Goal: Find specific page/section: Find specific page/section

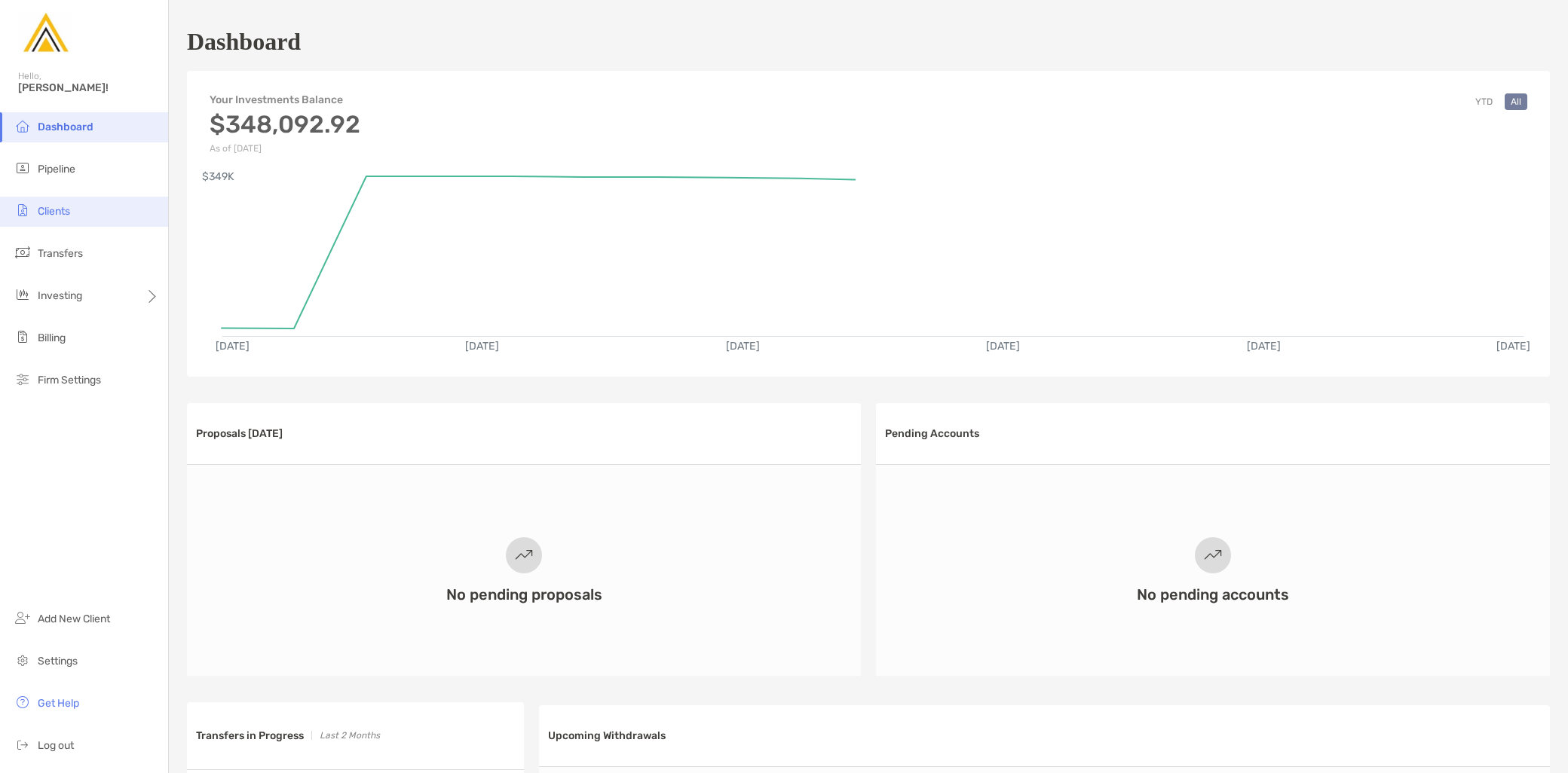
click at [93, 215] on li "Clients" at bounding box center [84, 212] width 168 height 30
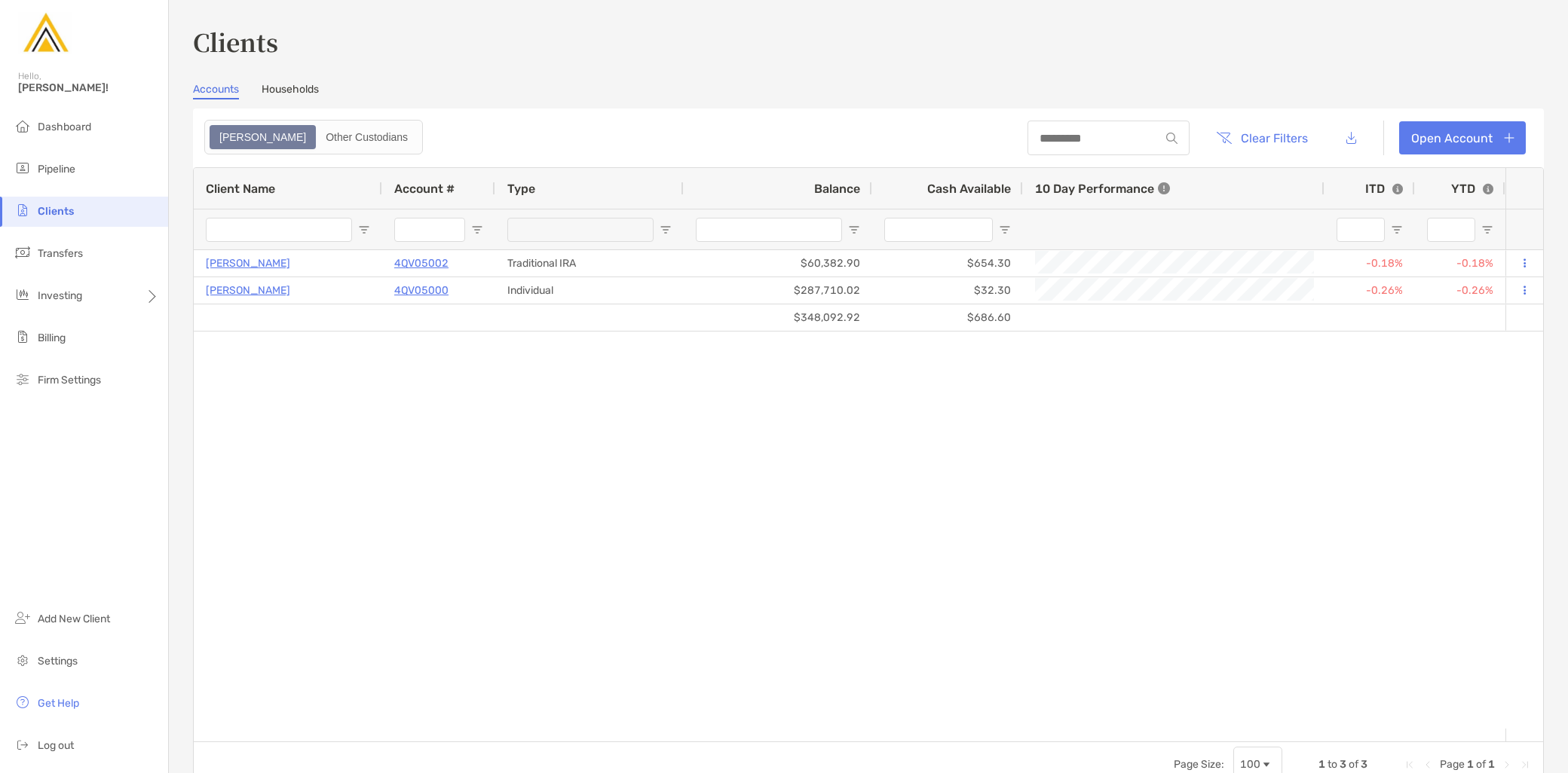
click at [294, 89] on link "Households" at bounding box center [290, 92] width 57 height 17
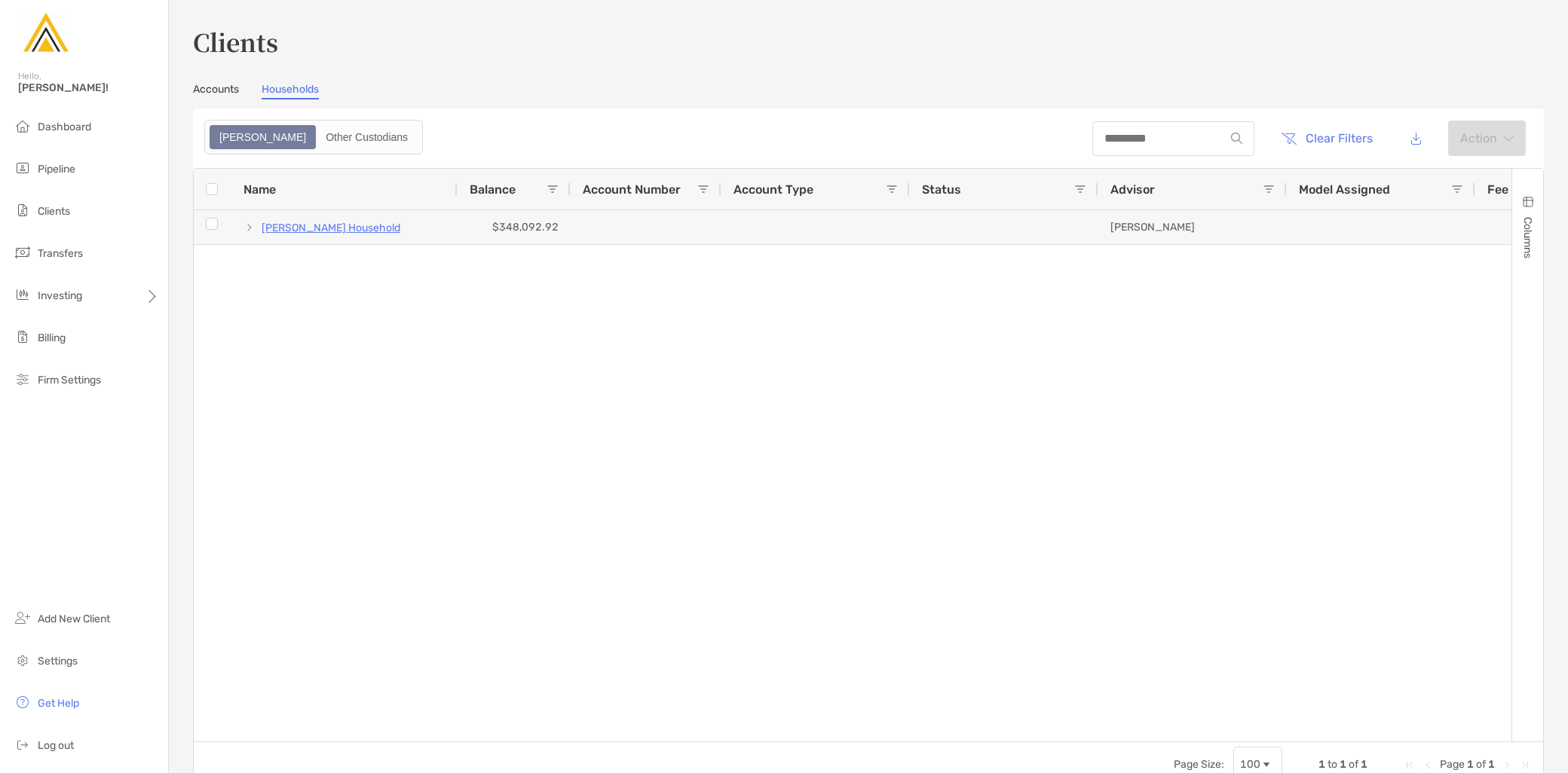
click at [233, 89] on link "Accounts" at bounding box center [216, 92] width 46 height 17
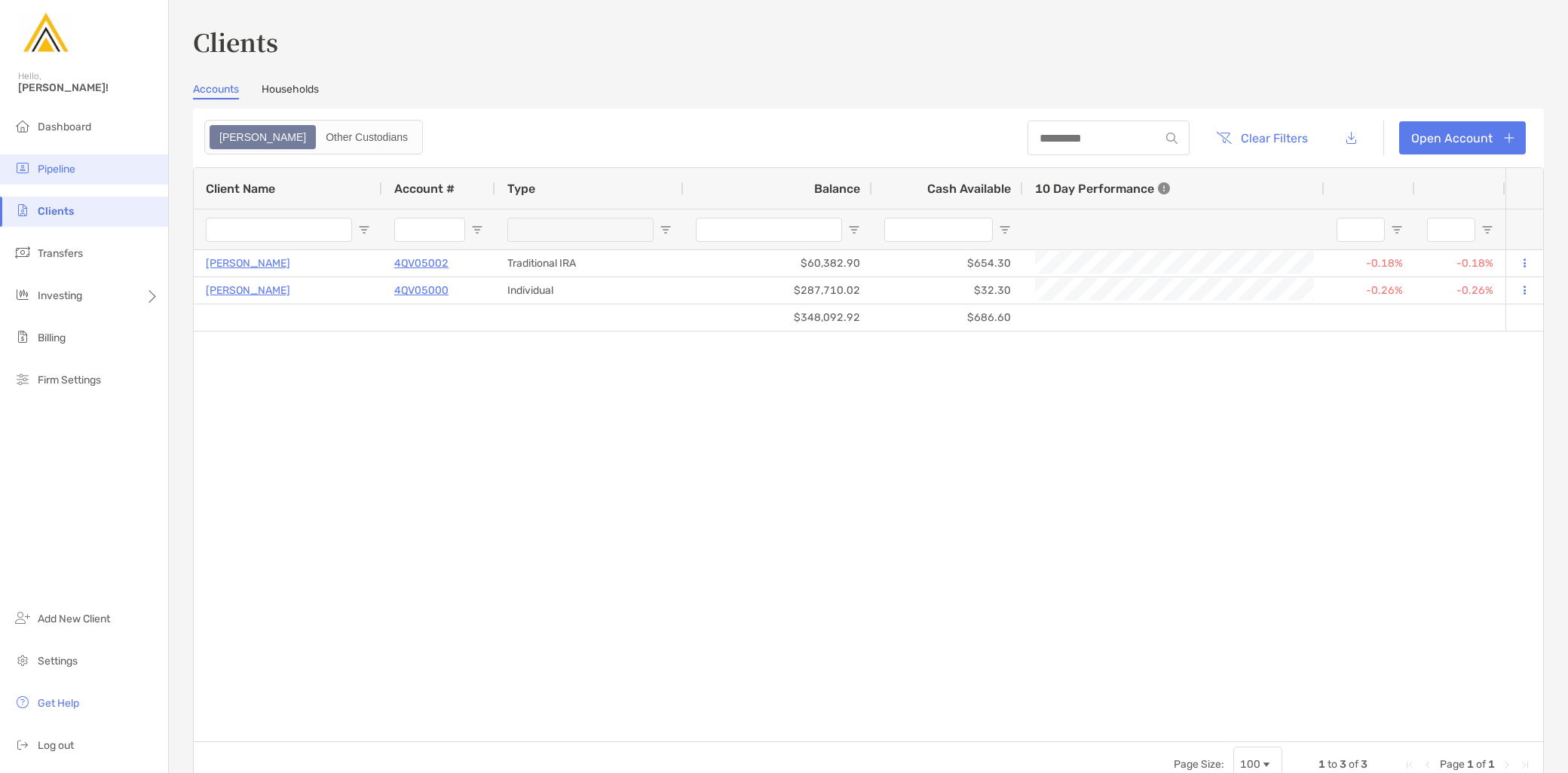
click at [85, 170] on li "Pipeline" at bounding box center [84, 169] width 168 height 30
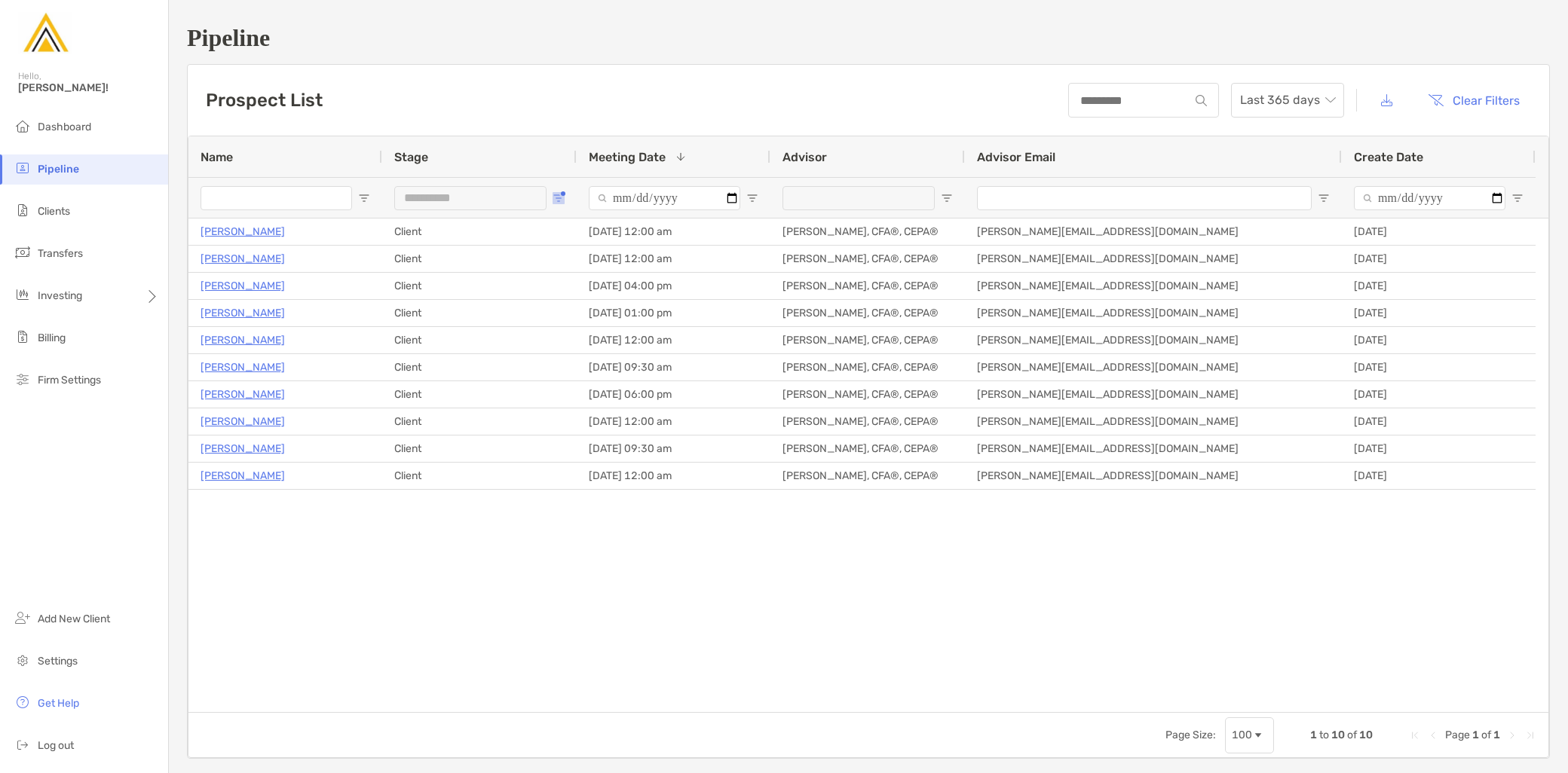
click at [561, 194] on button "Open Filter Menu" at bounding box center [559, 199] width 12 height 12
click at [357, 559] on div "[PERSON_NAME] Client [DATE] 12:00 am [PERSON_NAME], CFA®, CEPA® [PERSON_NAME][E…" at bounding box center [869, 465] width 1360 height 494
click at [558, 196] on span "Open Filter Menu" at bounding box center [559, 199] width 12 height 12
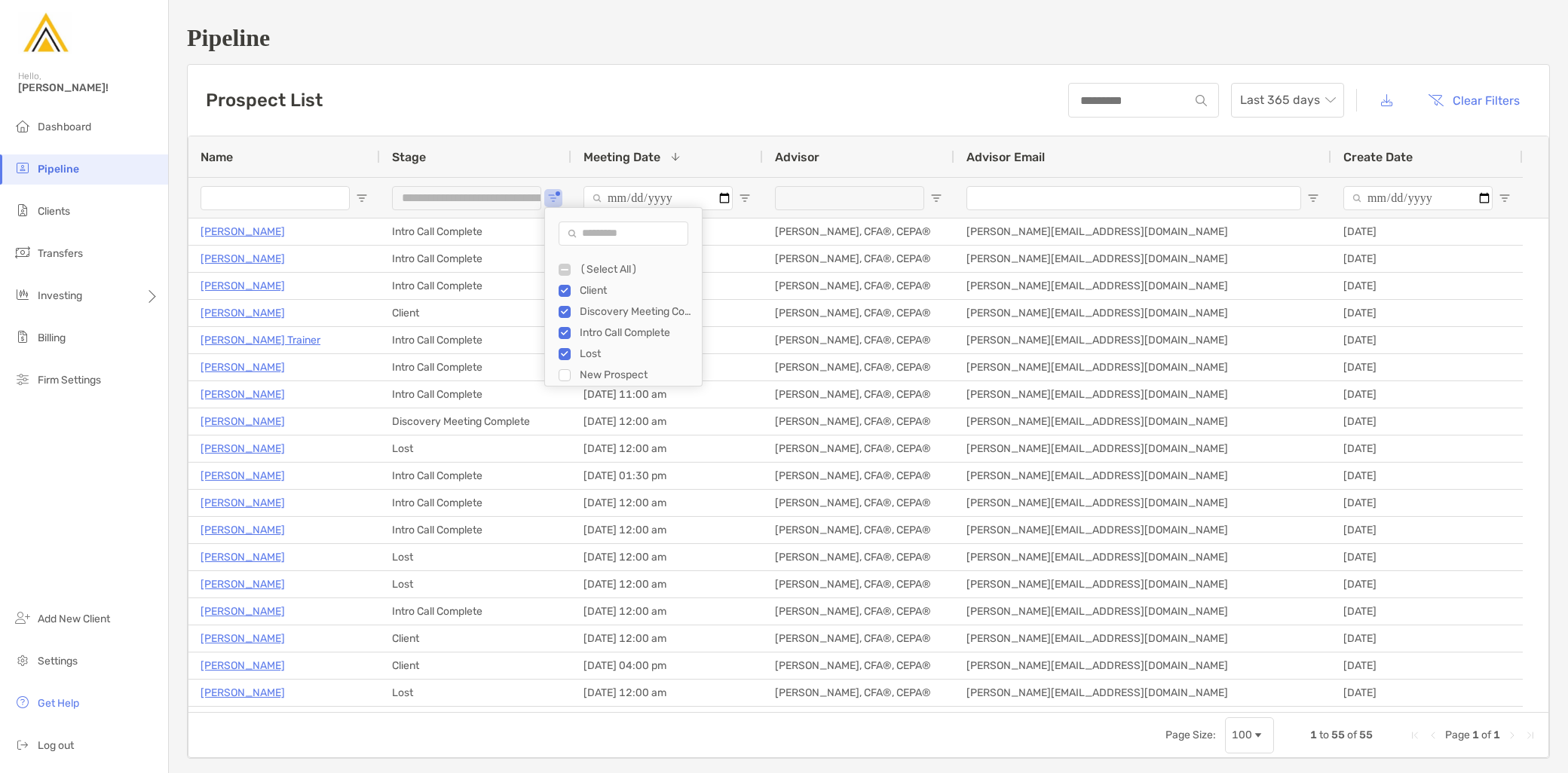
scroll to position [20, 0]
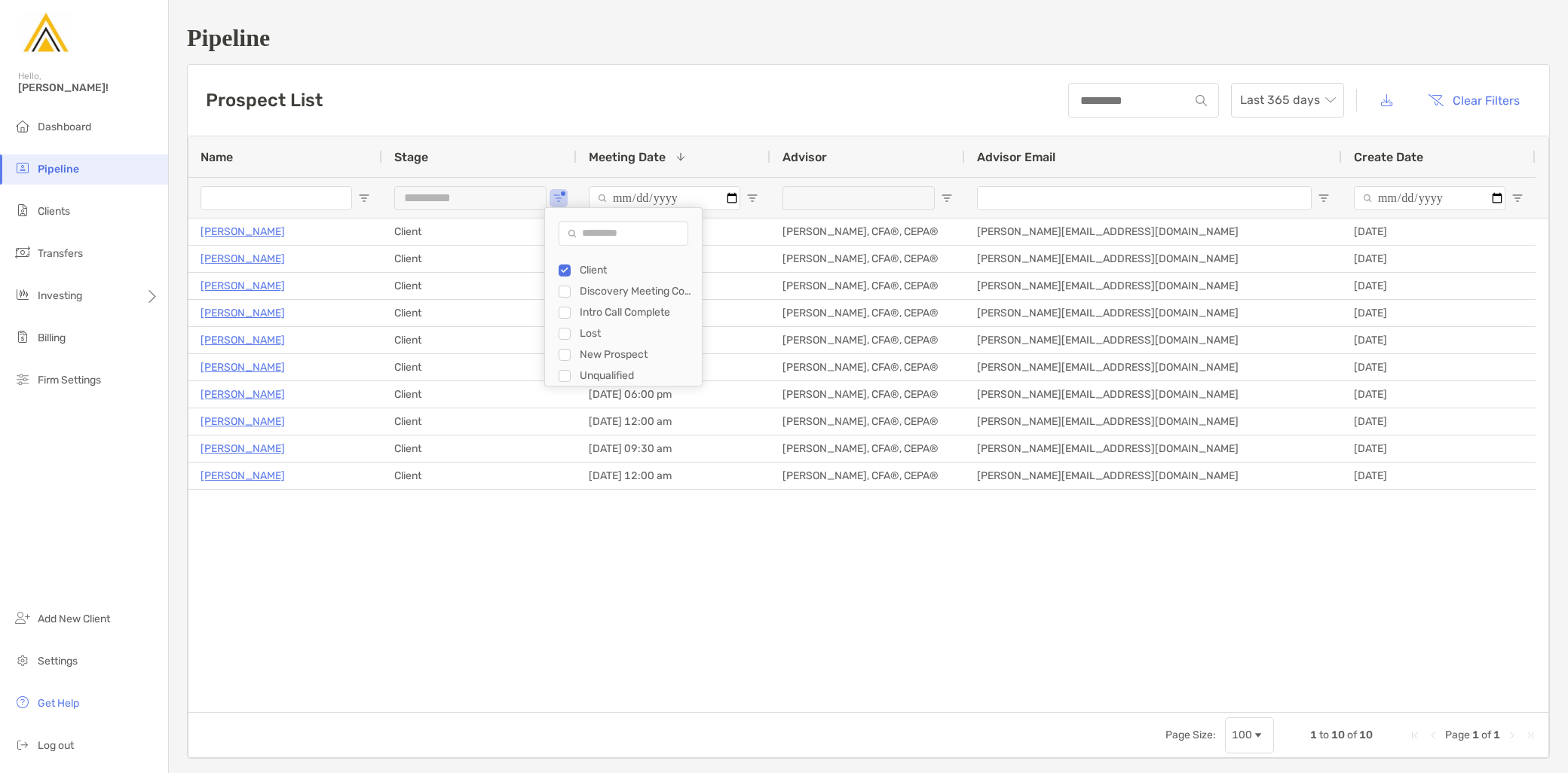
click at [559, 292] on div "Filter List" at bounding box center [565, 292] width 12 height 12
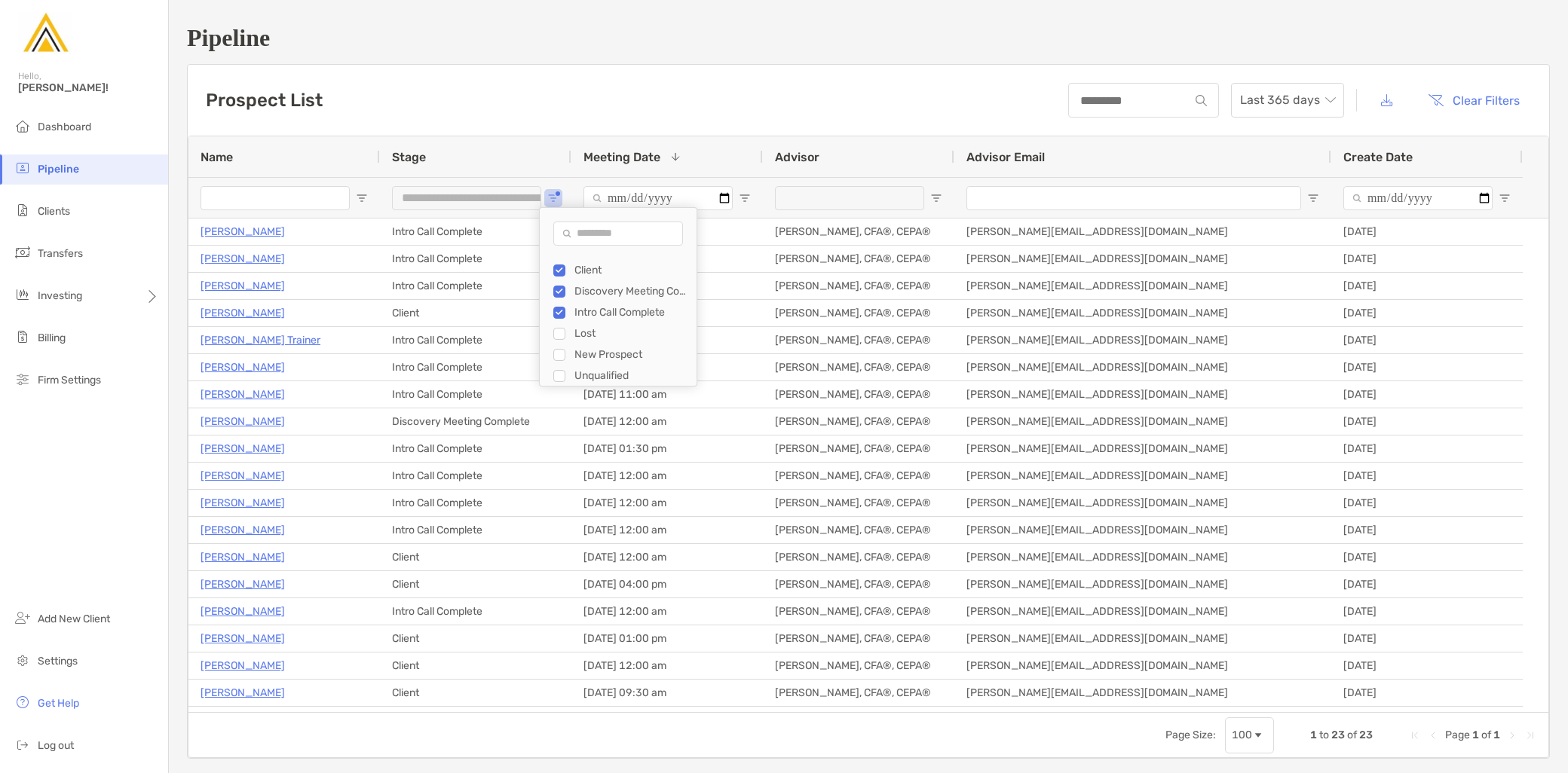
click at [571, 337] on div "Lost" at bounding box center [625, 333] width 143 height 21
click at [561, 292] on div "Discovery Meeting Complete" at bounding box center [615, 291] width 143 height 21
click at [565, 357] on div "New Prospect" at bounding box center [620, 354] width 113 height 13
type input "**********"
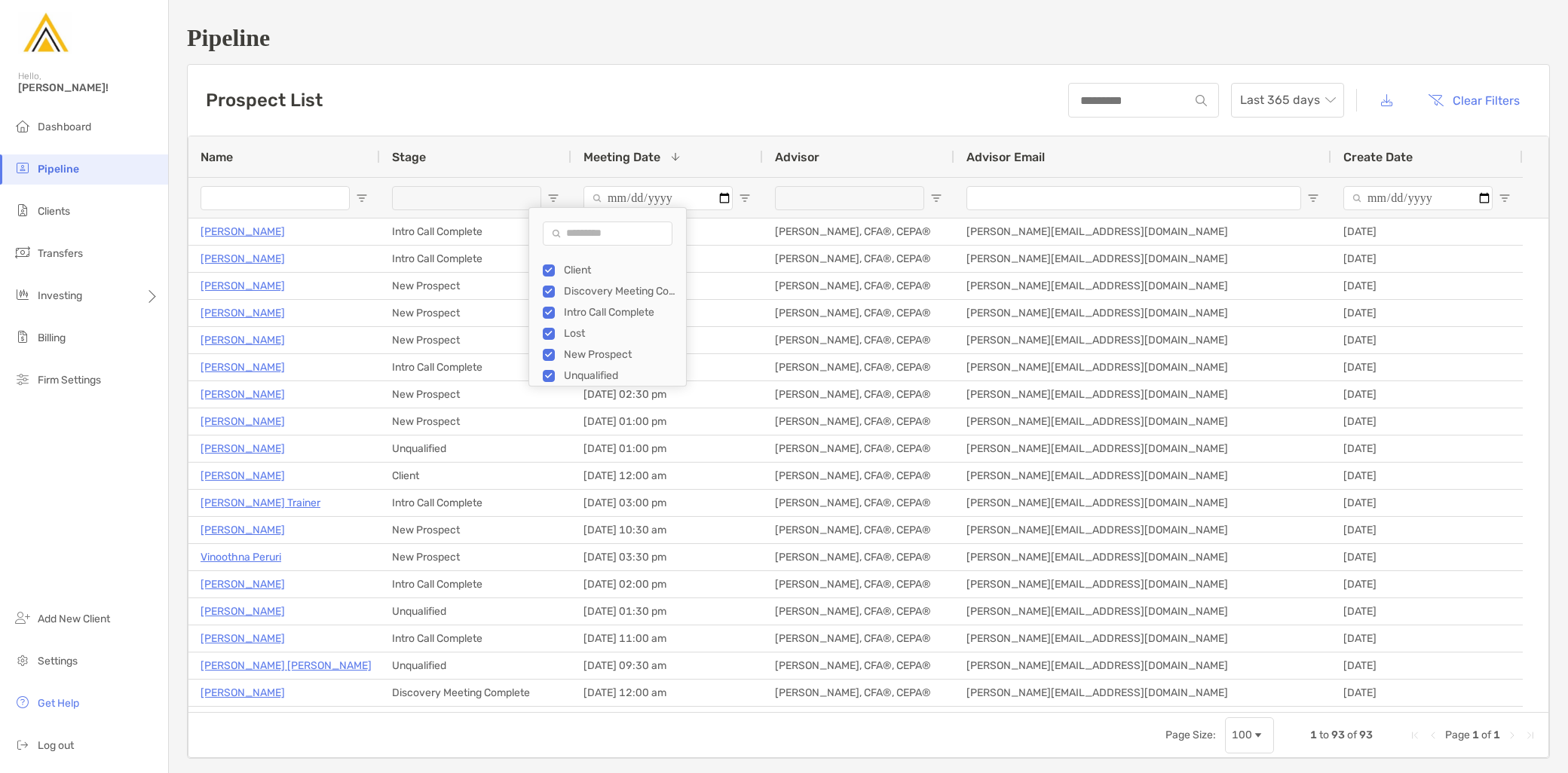
type input "**********"
click at [554, 373] on div "Filter List" at bounding box center [549, 376] width 12 height 12
click at [587, 105] on div "Prospect List Last 365 days Clear Filters" at bounding box center [869, 100] width 1362 height 71
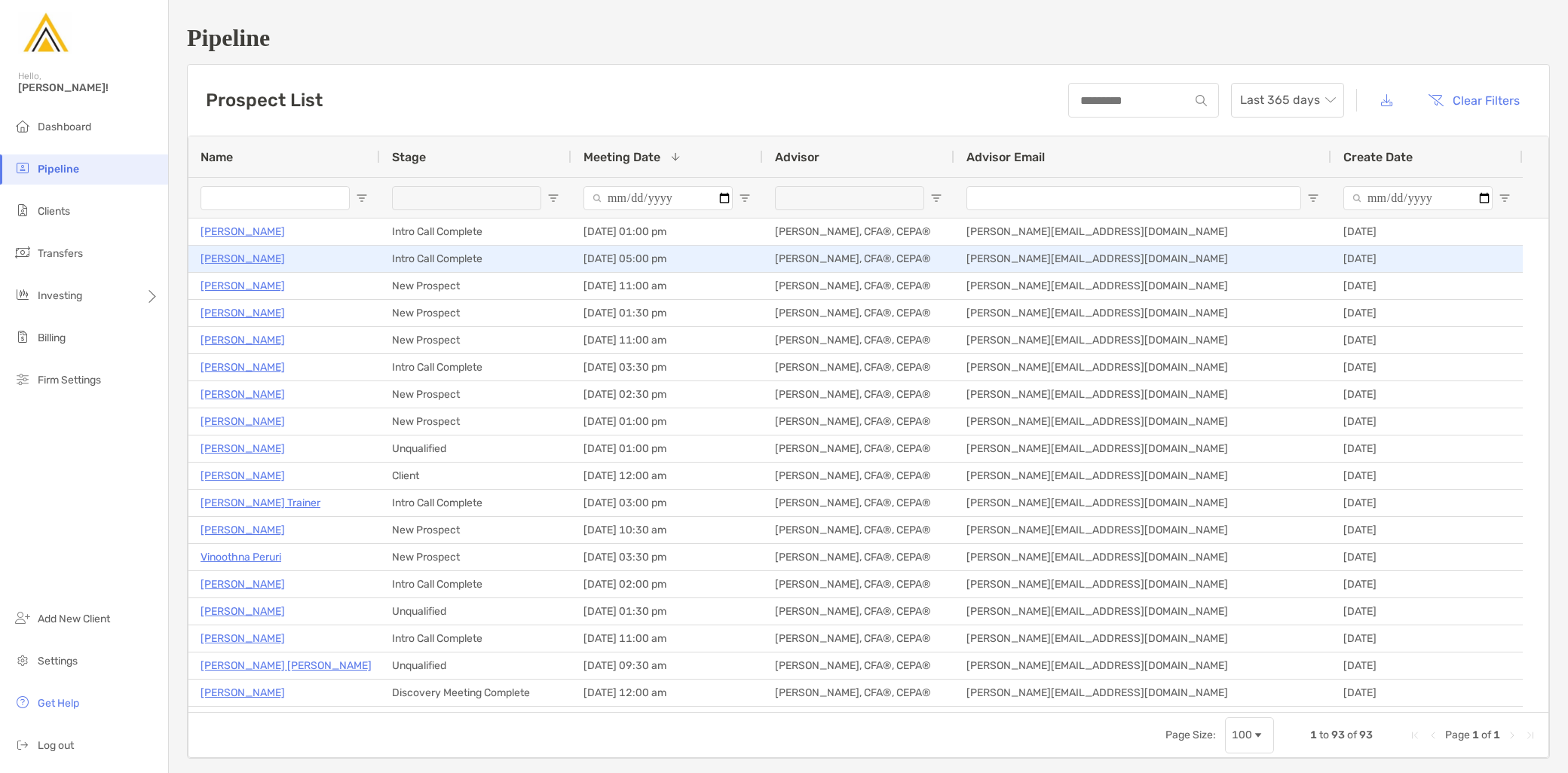
click at [235, 259] on p "[PERSON_NAME]" at bounding box center [243, 259] width 85 height 18
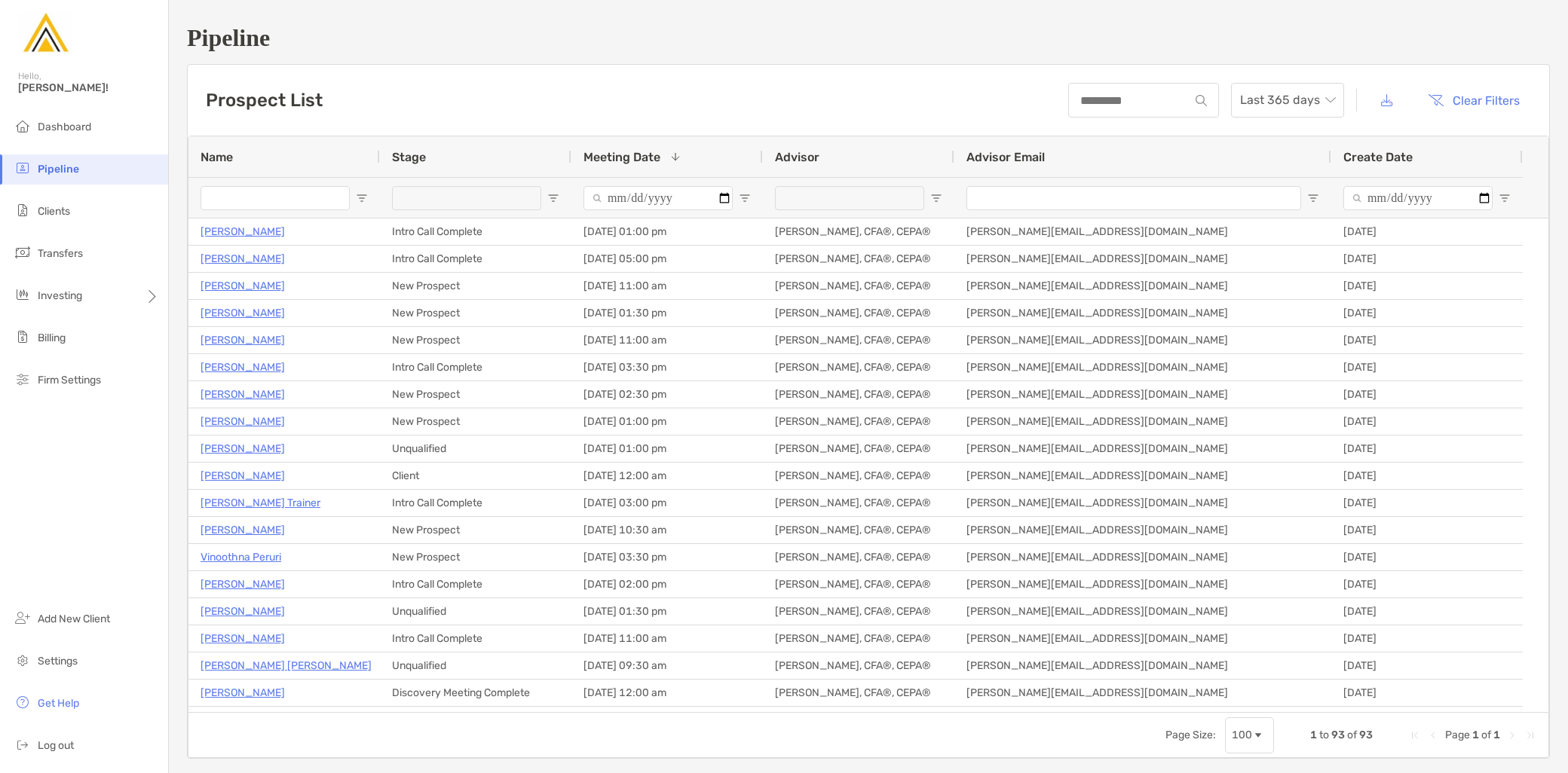
click at [508, 202] on div at bounding box center [467, 198] width 149 height 24
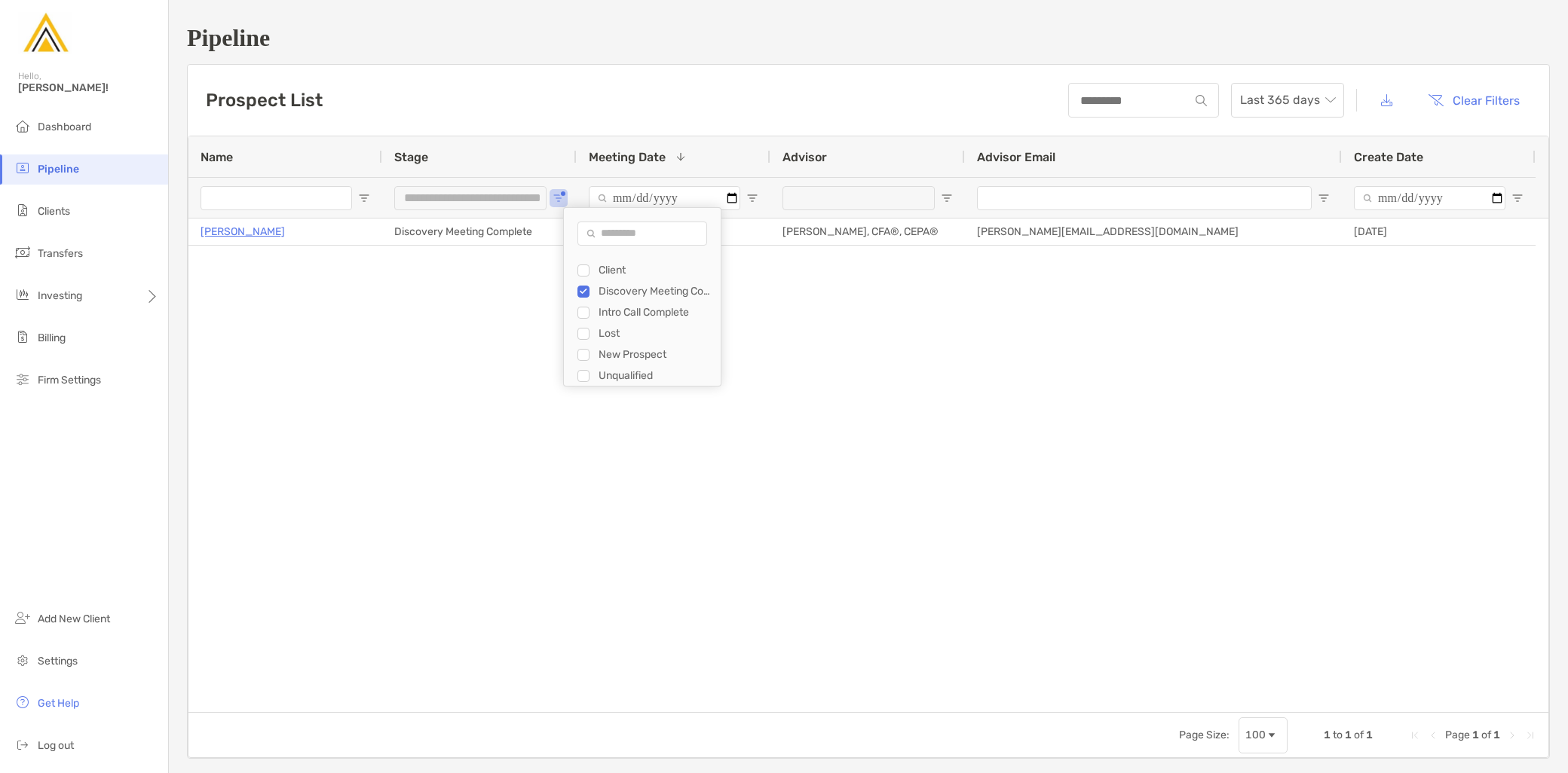
click at [581, 282] on div "Discovery Meeting Complete" at bounding box center [649, 291] width 143 height 21
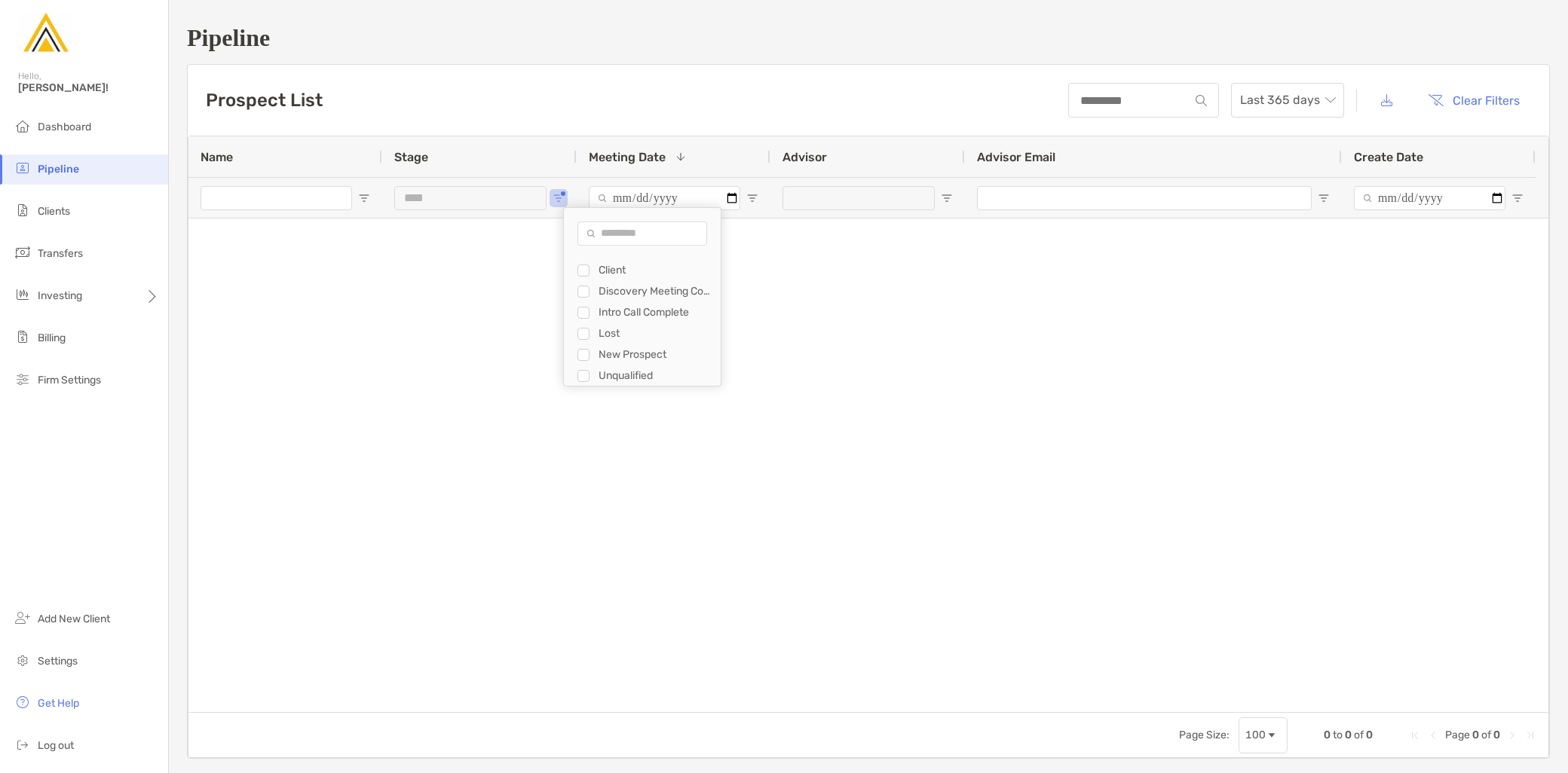
type input "**********"
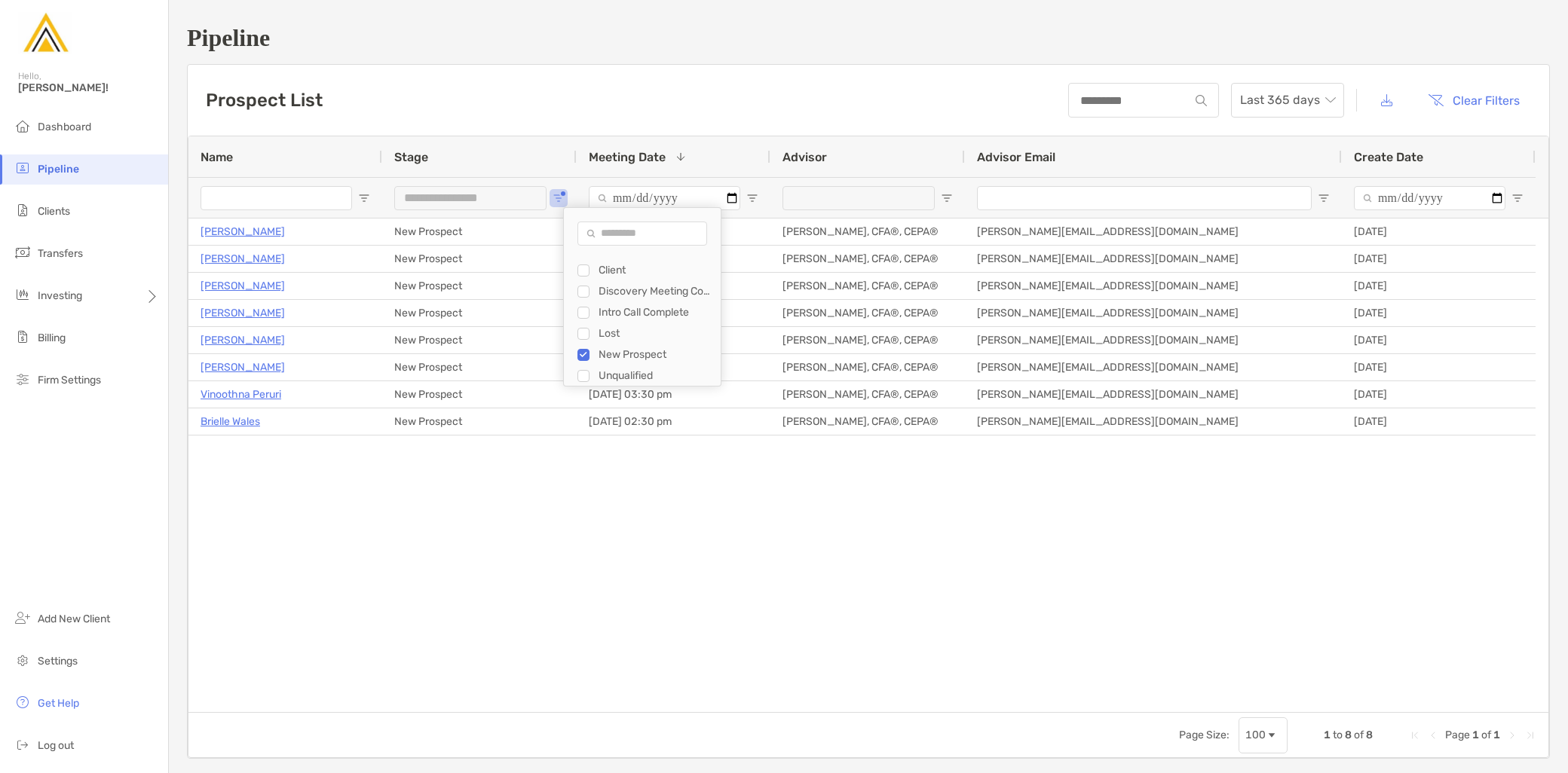
click at [420, 577] on div "[PERSON_NAME] New Prospect [DATE] 11:00 am [PERSON_NAME], CFA®, CEPA® [PERSON_N…" at bounding box center [869, 465] width 1360 height 494
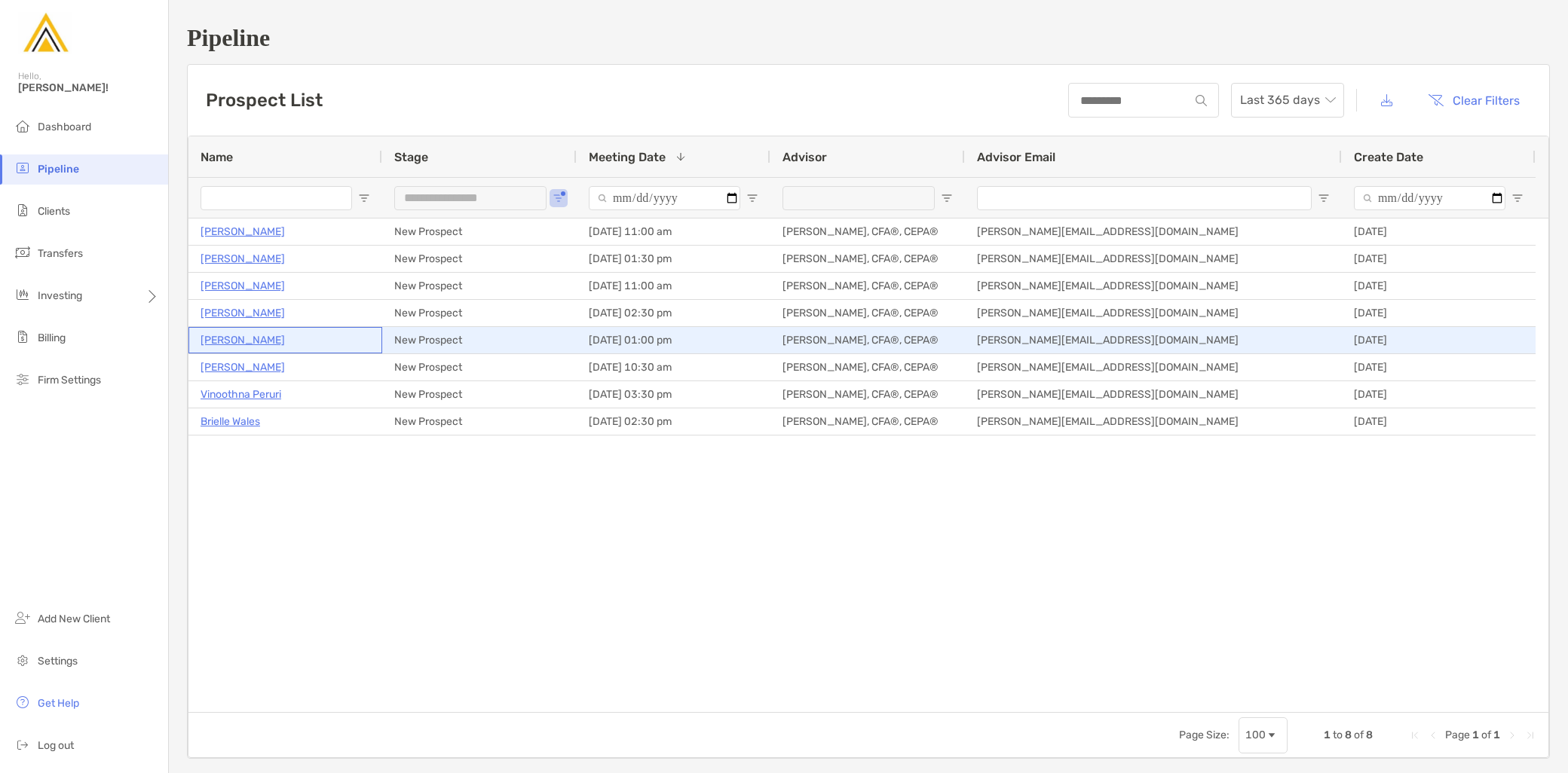
click at [234, 340] on p "[PERSON_NAME]" at bounding box center [243, 340] width 85 height 18
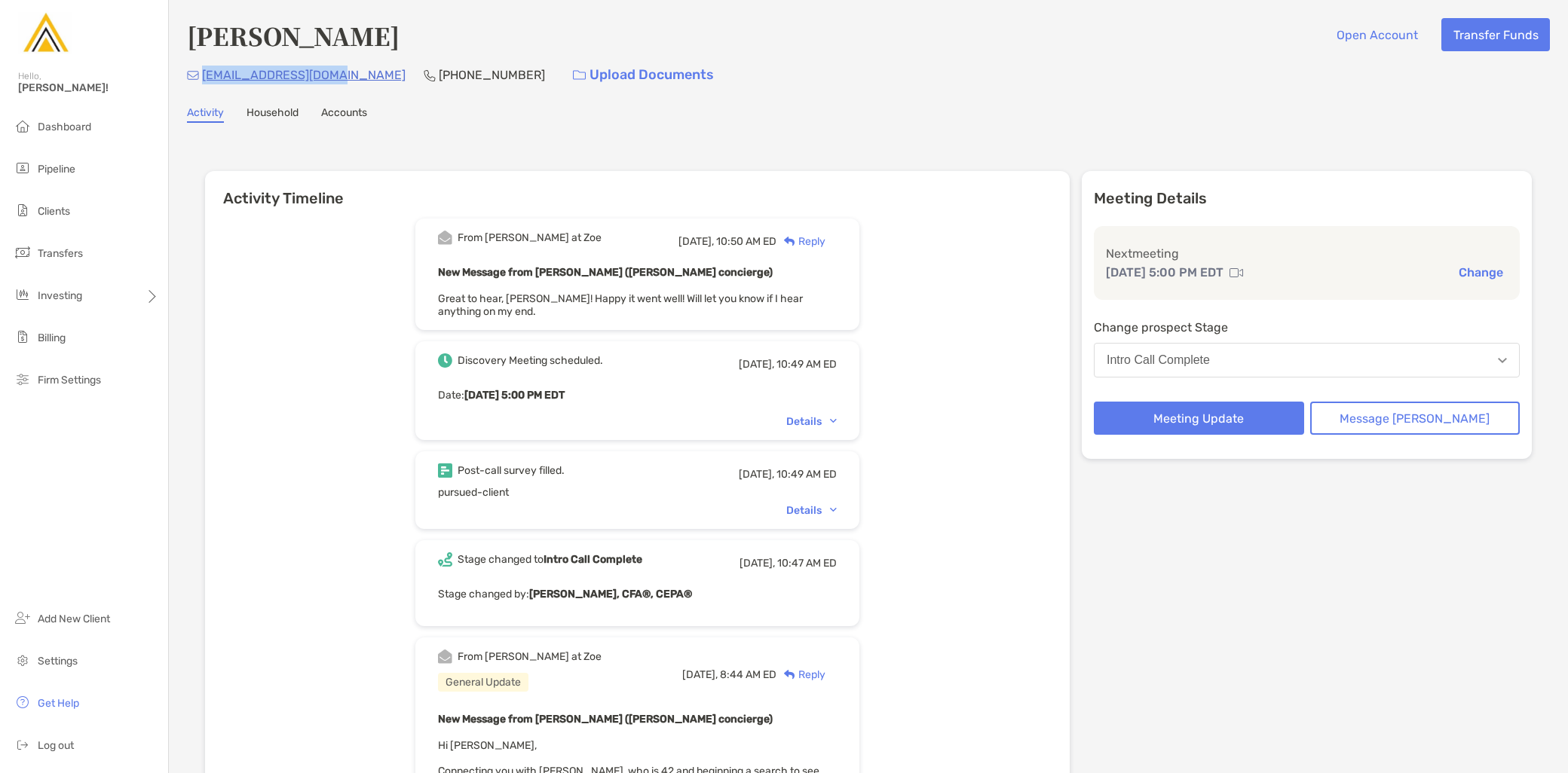
drag, startPoint x: 332, startPoint y: 72, endPoint x: 202, endPoint y: 78, distance: 130.1
click at [202, 78] on div "[EMAIL_ADDRESS][DOMAIN_NAME] [PHONE_NUMBER] Upload Documents" at bounding box center [869, 75] width 1363 height 32
copy p "[EMAIL_ADDRESS][DOMAIN_NAME]"
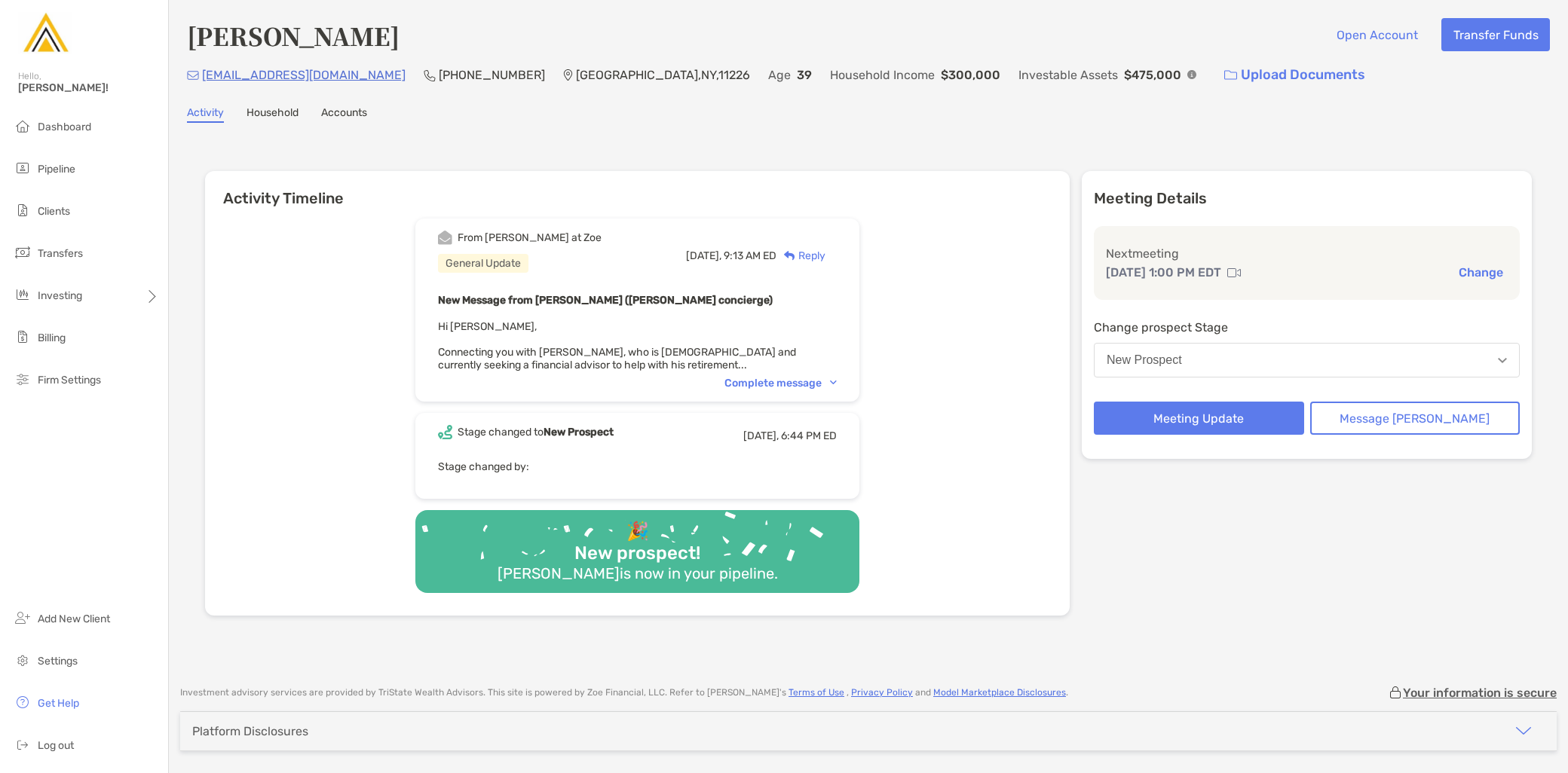
click at [823, 373] on div "From Brendan at Zoe General Update Today, 9:13 AM ED Reply New Message from Bre…" at bounding box center [637, 310] width 444 height 183
click at [819, 385] on div "Complete message" at bounding box center [781, 383] width 112 height 13
